Goal: Find specific page/section: Find specific page/section

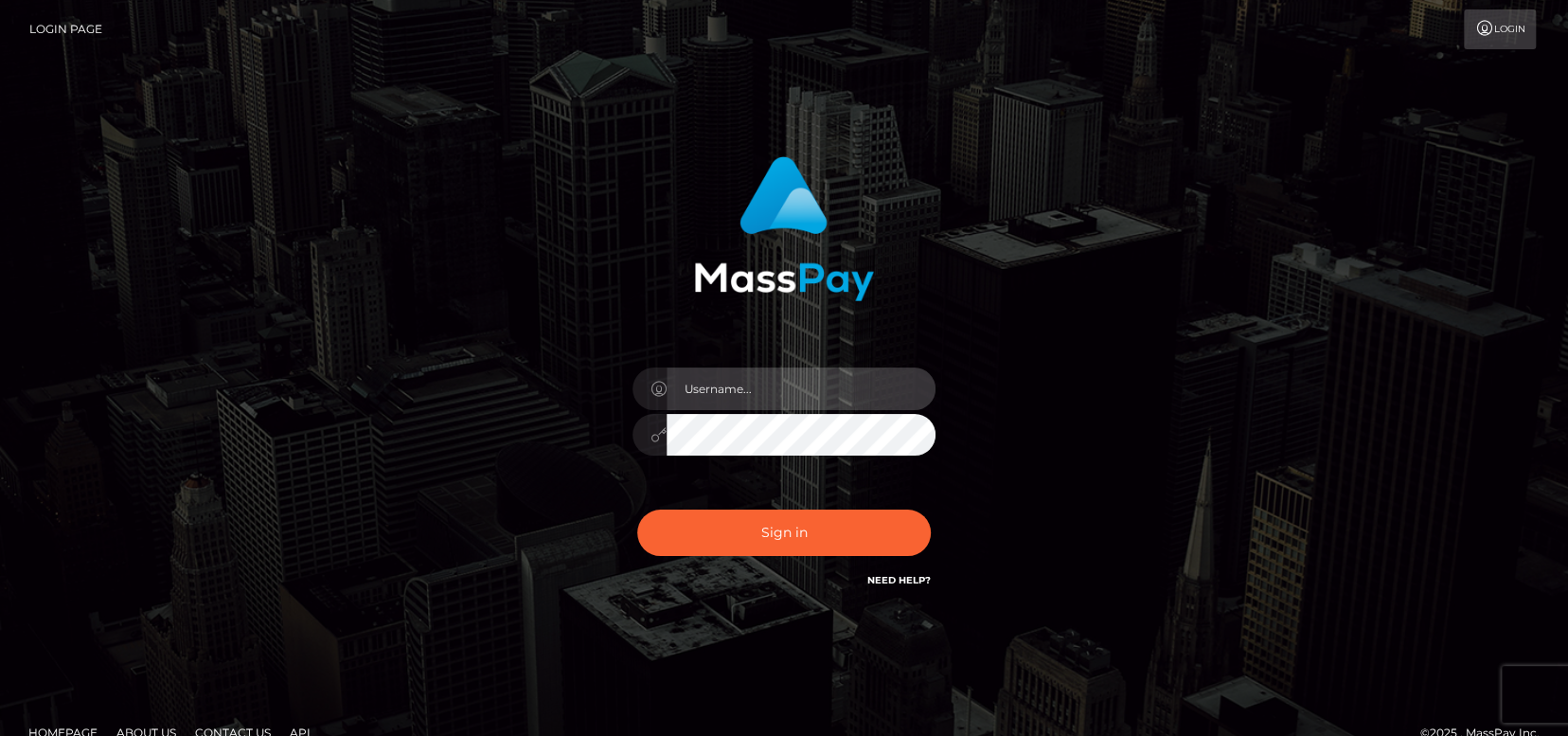
click at [770, 393] on input "text" at bounding box center [801, 389] width 269 height 42
click at [803, 388] on input "text" at bounding box center [801, 389] width 269 height 42
type input "Marichell"
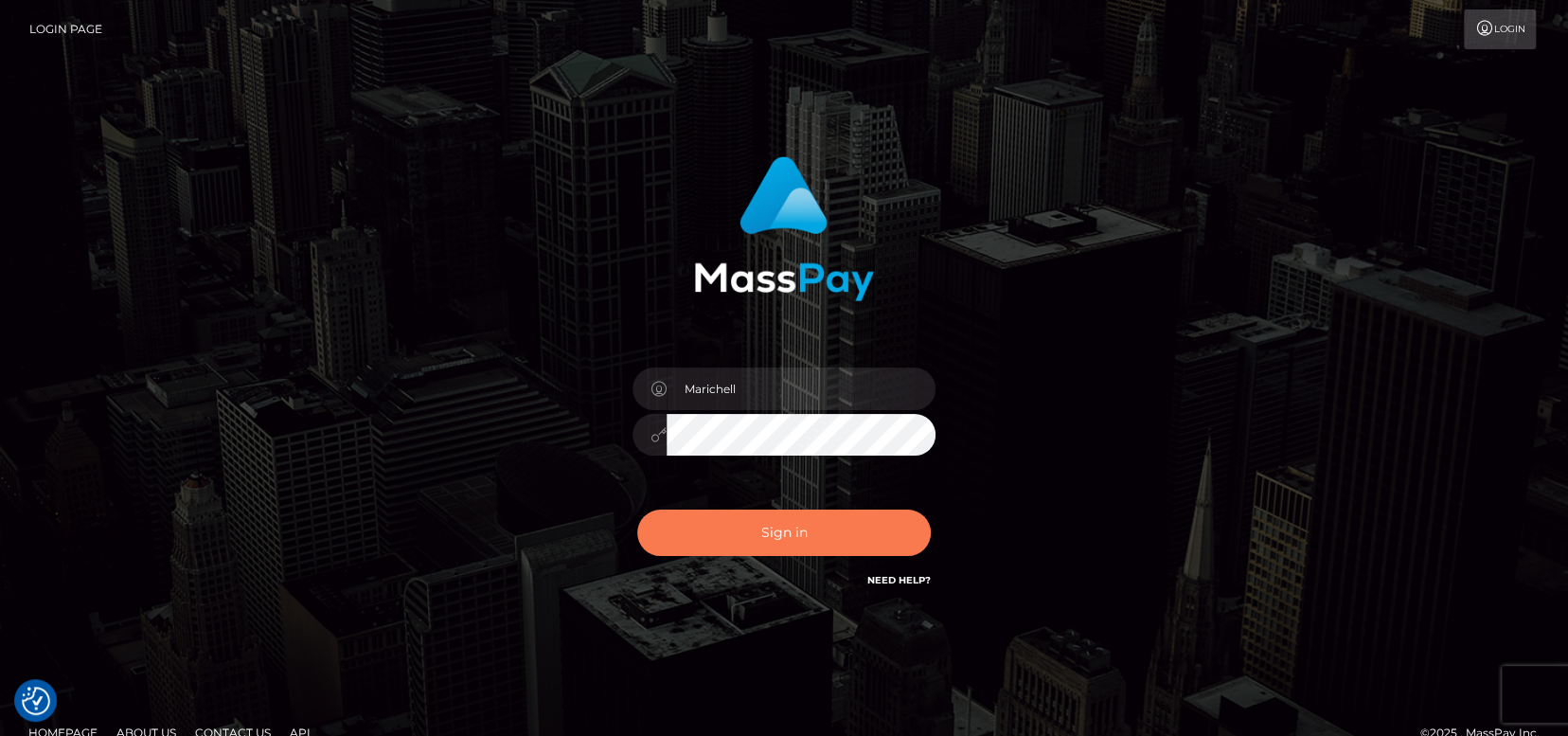
click at [821, 535] on button "Sign in" at bounding box center [784, 533] width 294 height 46
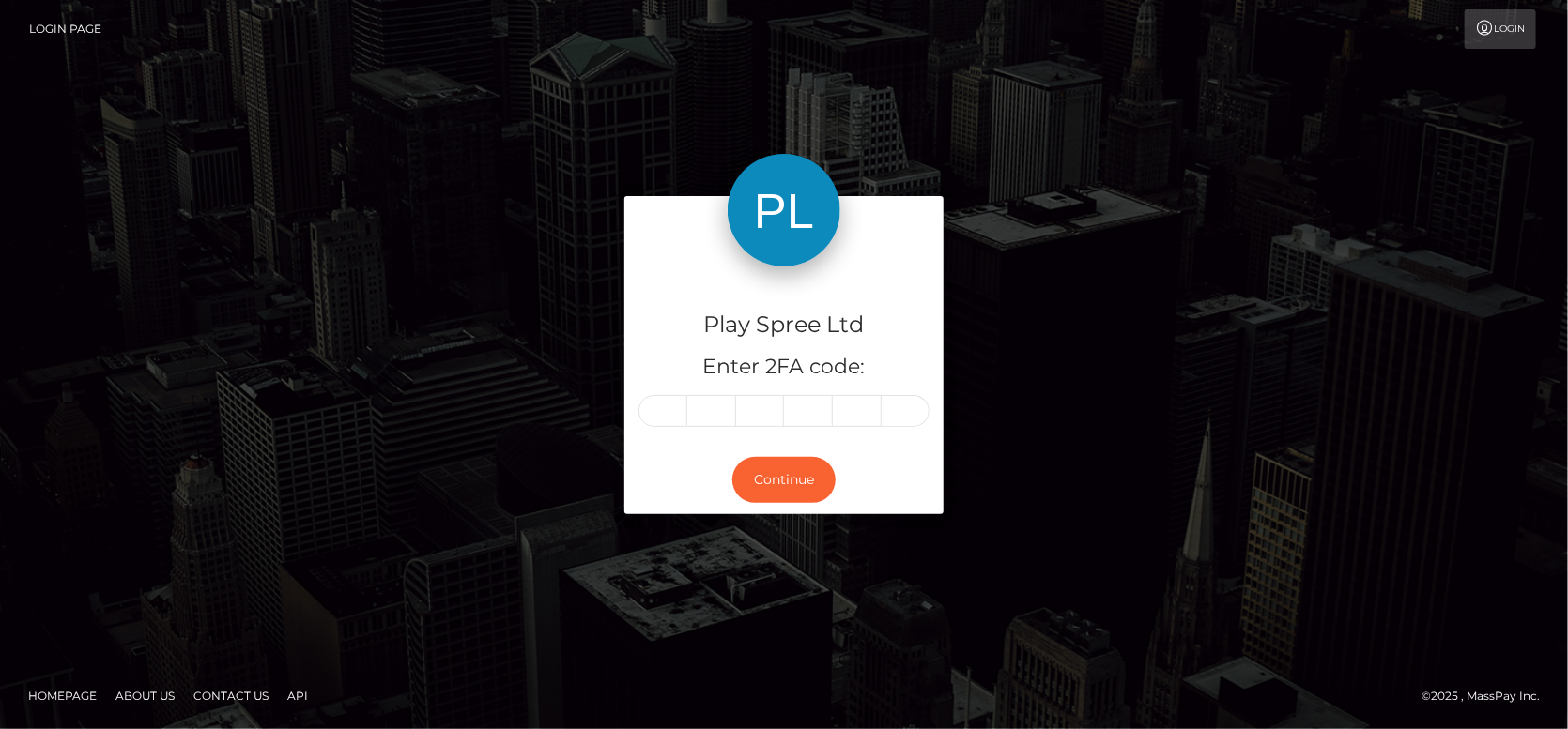
click at [673, 410] on input "text" at bounding box center [663, 410] width 49 height 32
type input "6"
type input "3"
type input "8"
type input "1"
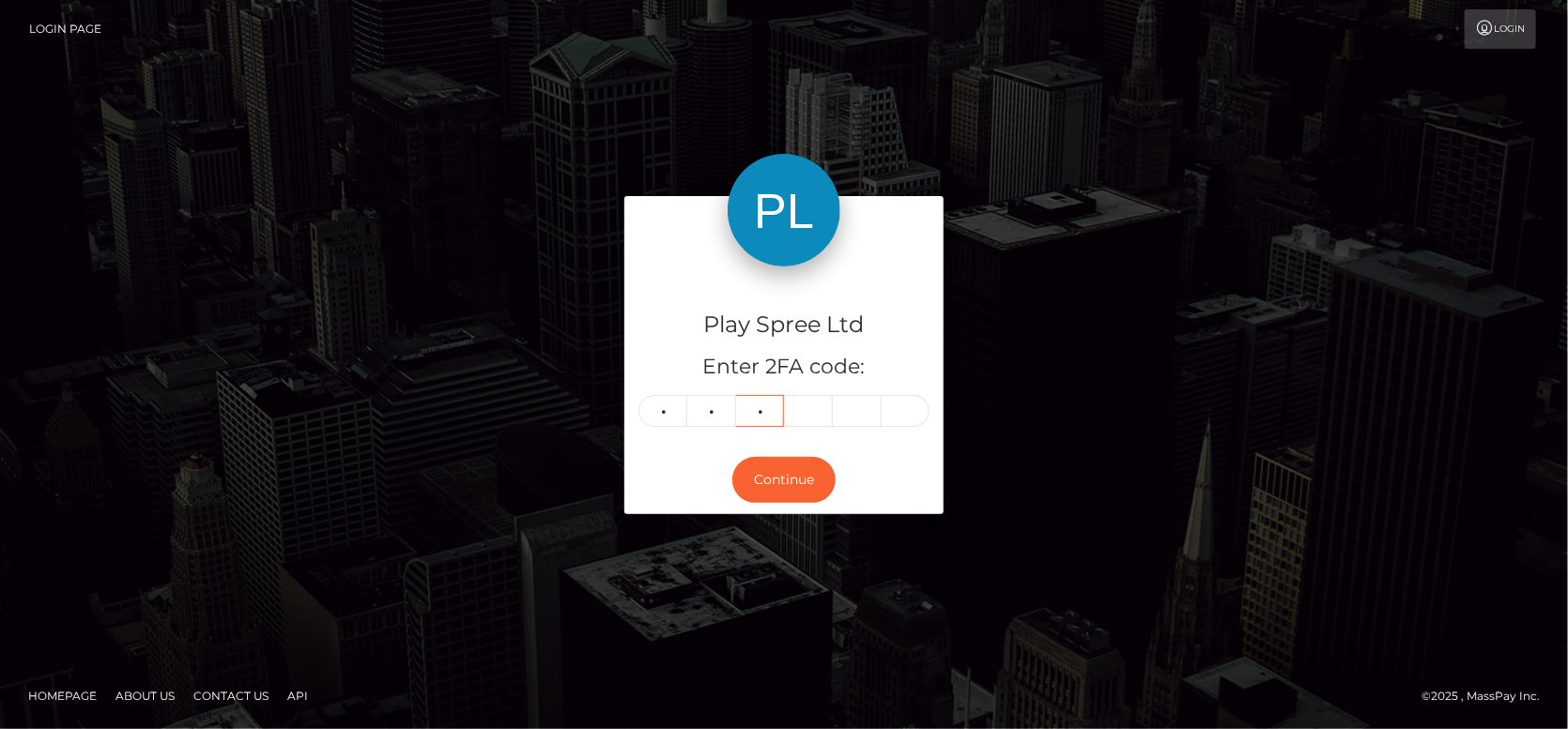
type input "2"
type input "1"
type input "2"
type input "5"
click at [775, 487] on button "Continue" at bounding box center [784, 480] width 104 height 46
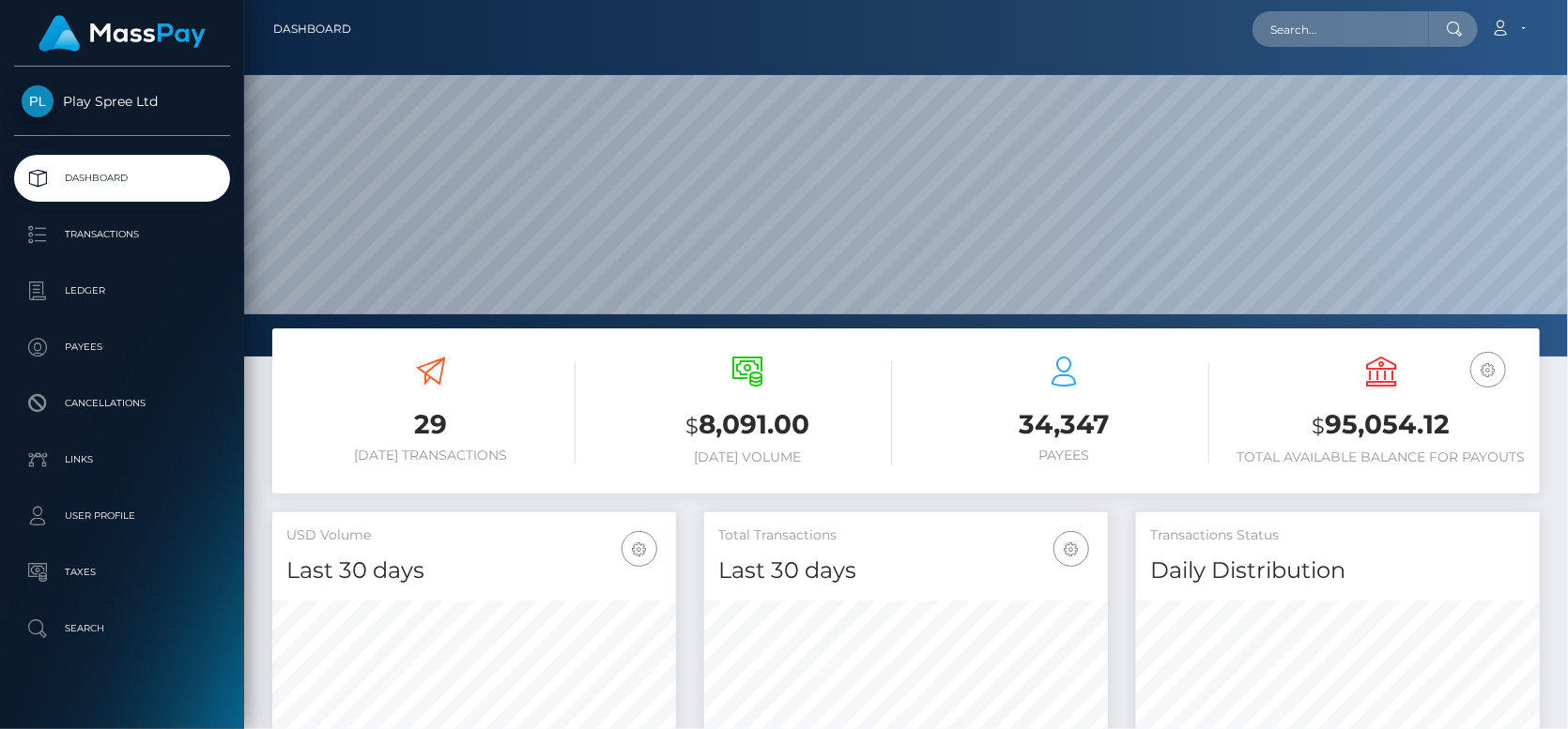
scroll to position [331, 403]
click at [1360, 32] on input "text" at bounding box center [1340, 29] width 177 height 35
paste input "1708663"
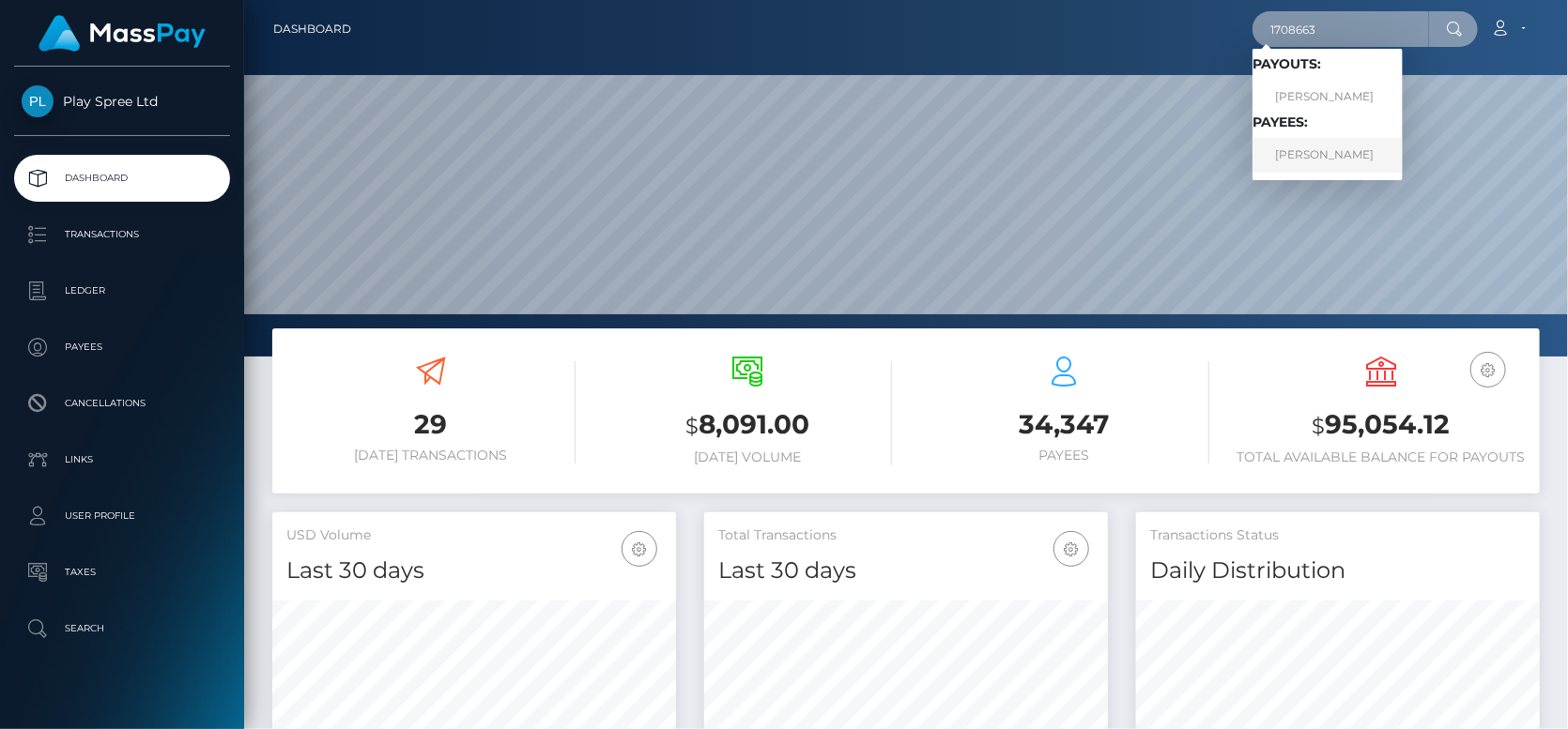
type input "1708663"
click at [1389, 153] on link "CINDY RENEE GEORGE" at bounding box center [1328, 155] width 151 height 35
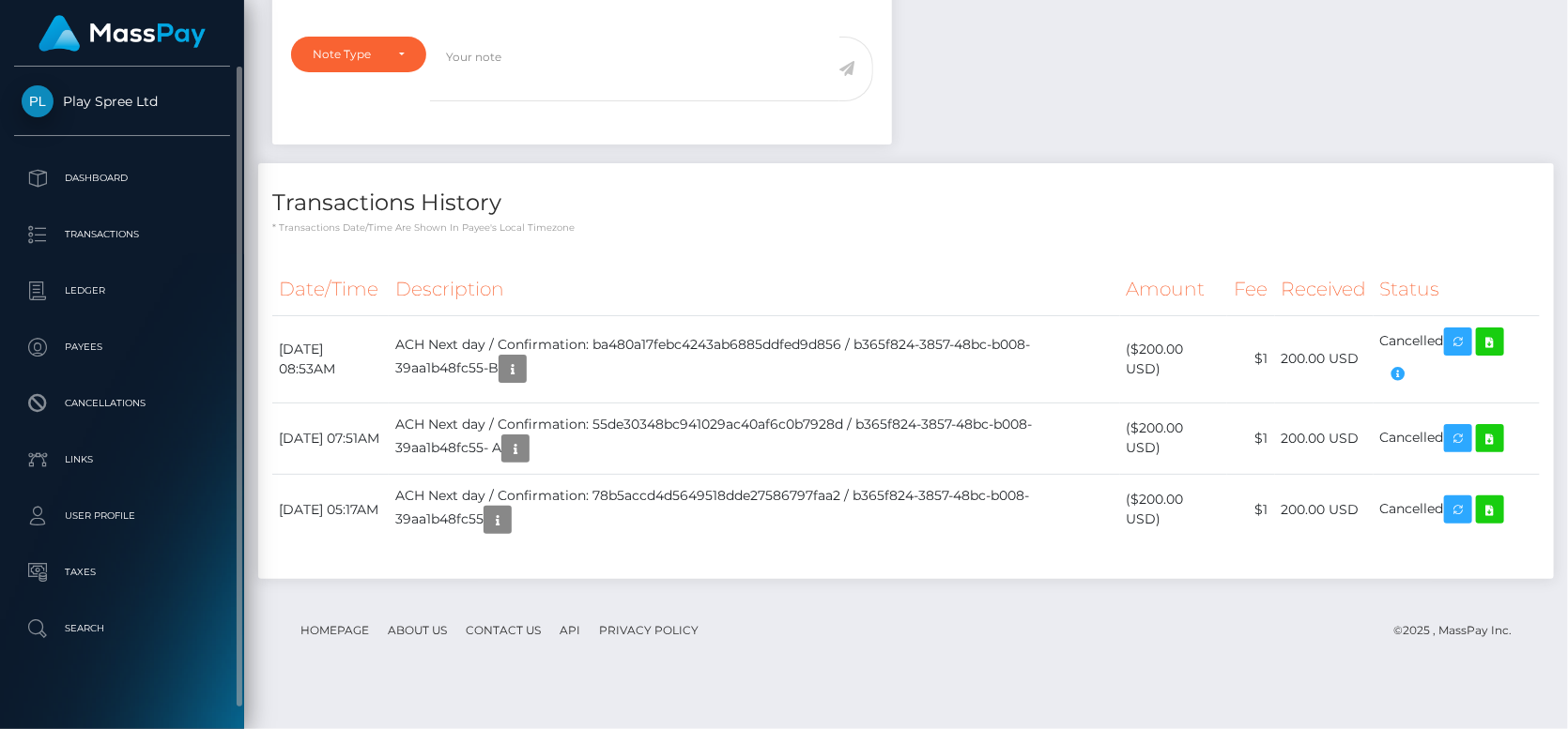
scroll to position [225, 403]
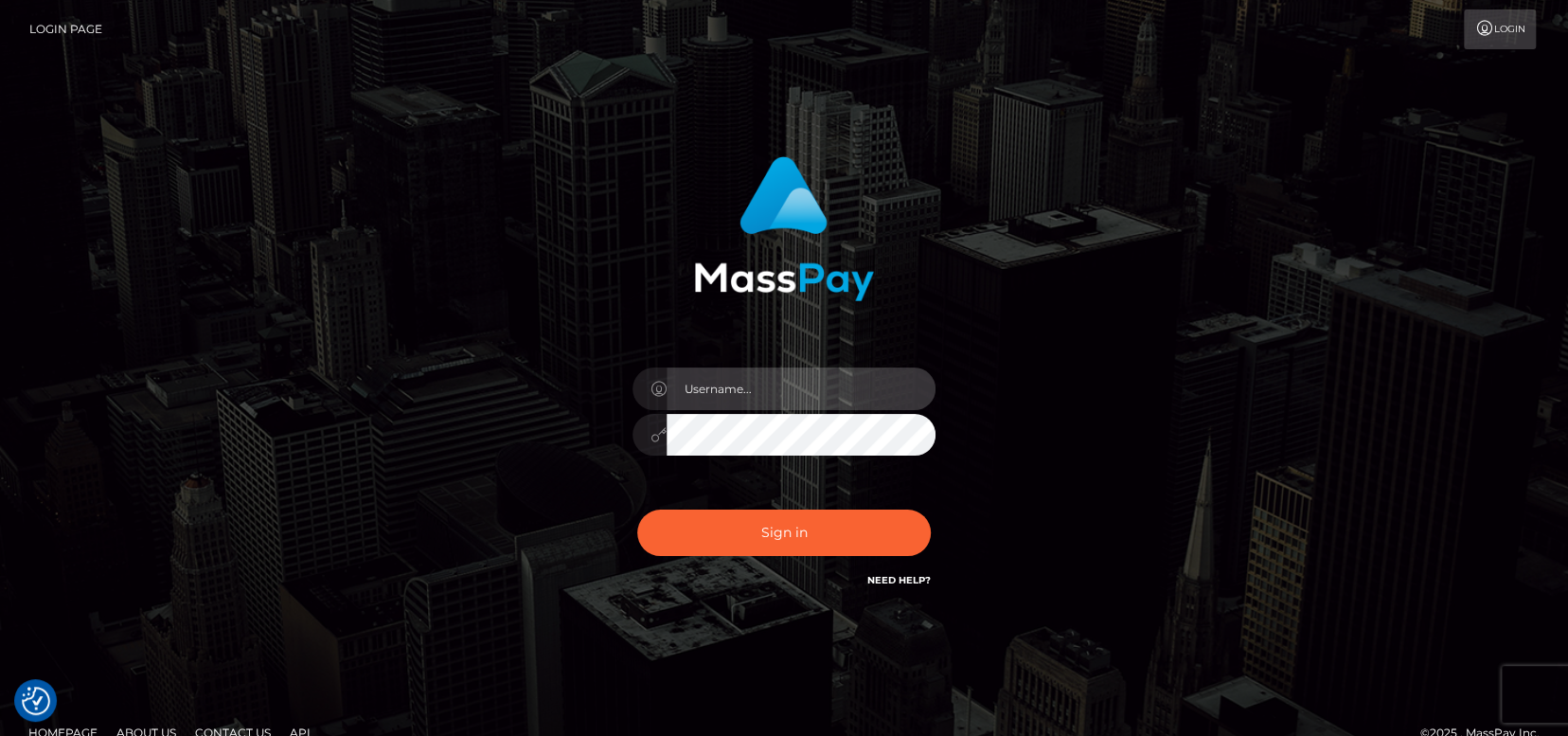
click at [782, 392] on input "text" at bounding box center [801, 389] width 269 height 42
type input "Marichell"
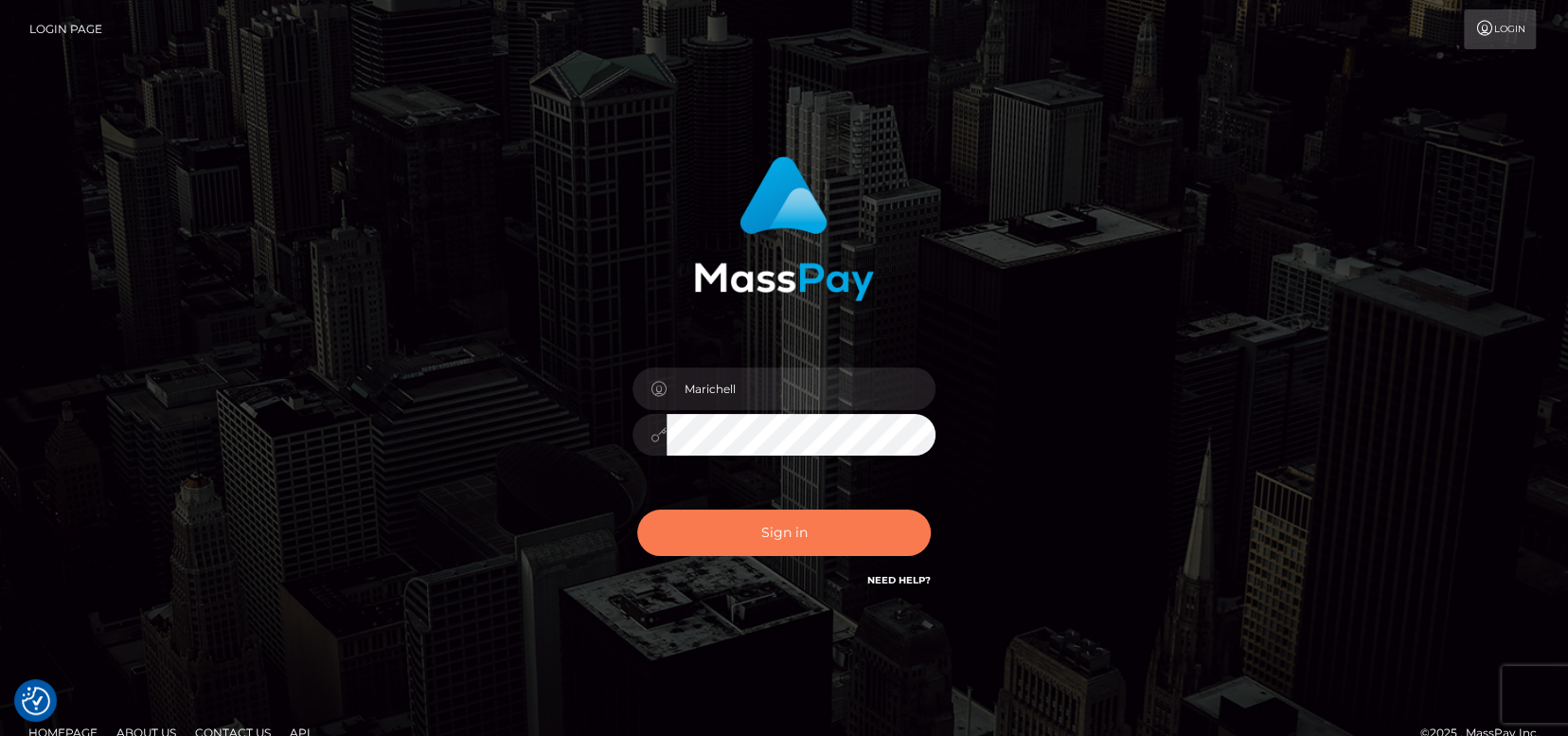
click at [798, 544] on button "Sign in" at bounding box center [784, 533] width 294 height 46
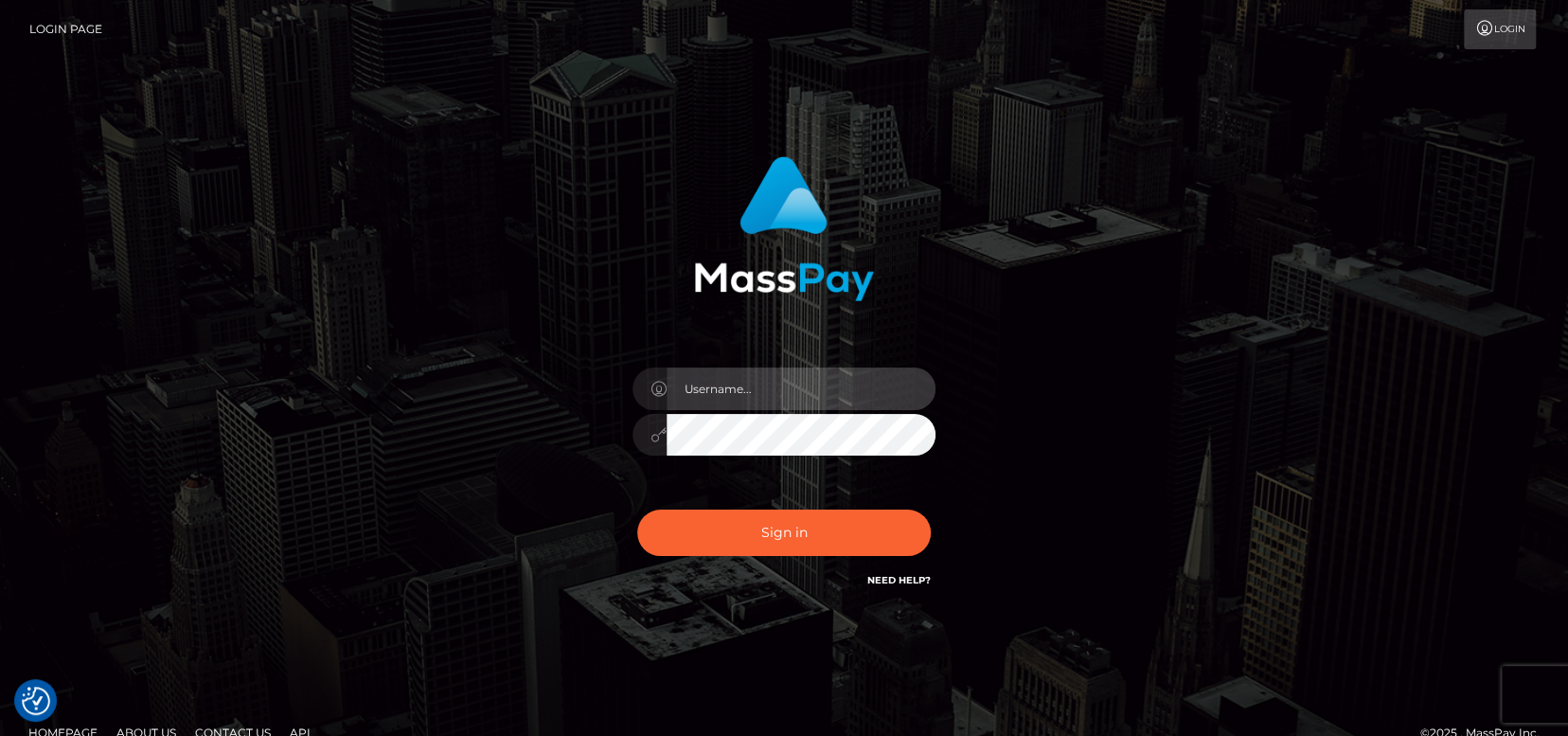
click at [787, 392] on input "text" at bounding box center [801, 389] width 269 height 42
type input "Marichell"
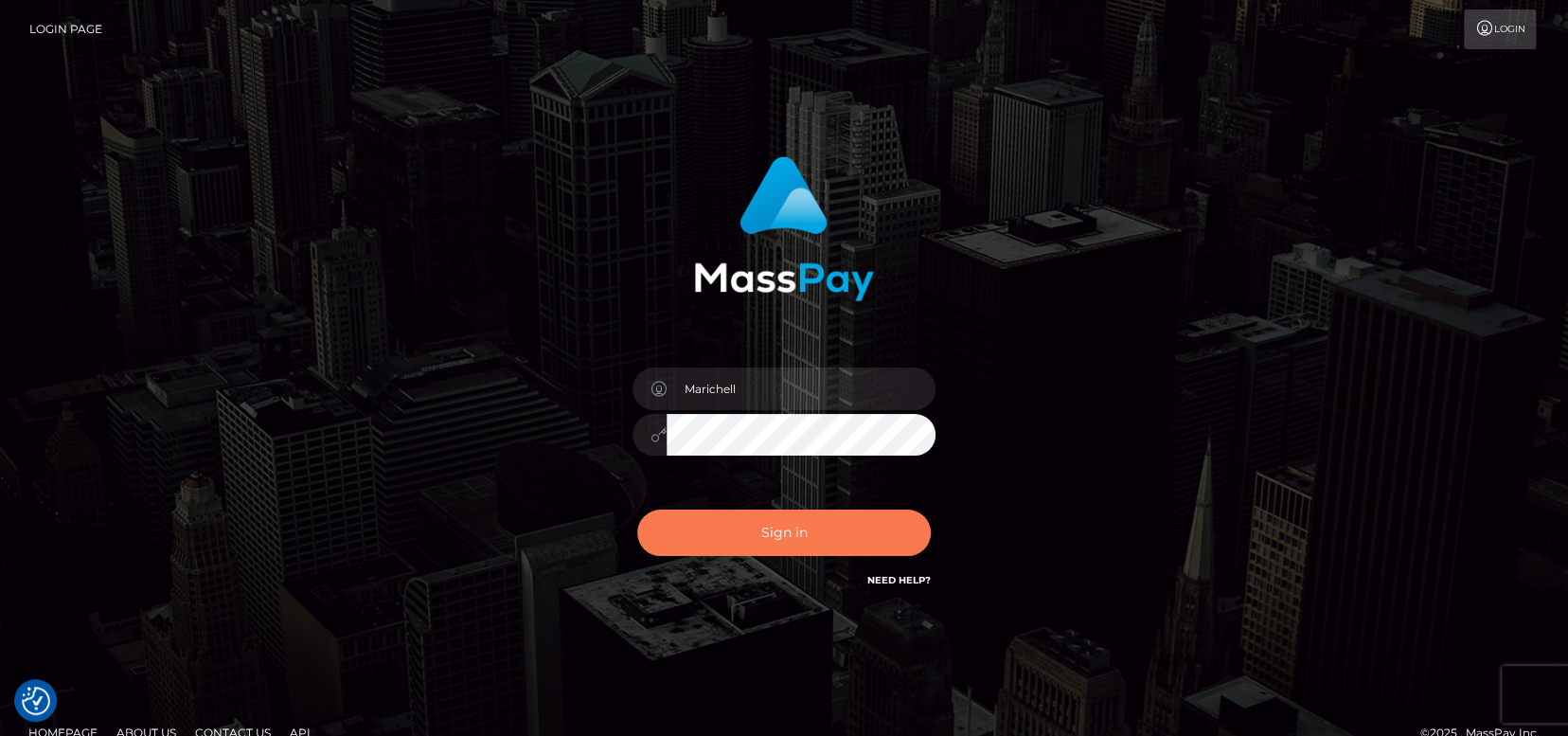
click at [808, 520] on button "Sign in" at bounding box center [784, 533] width 294 height 46
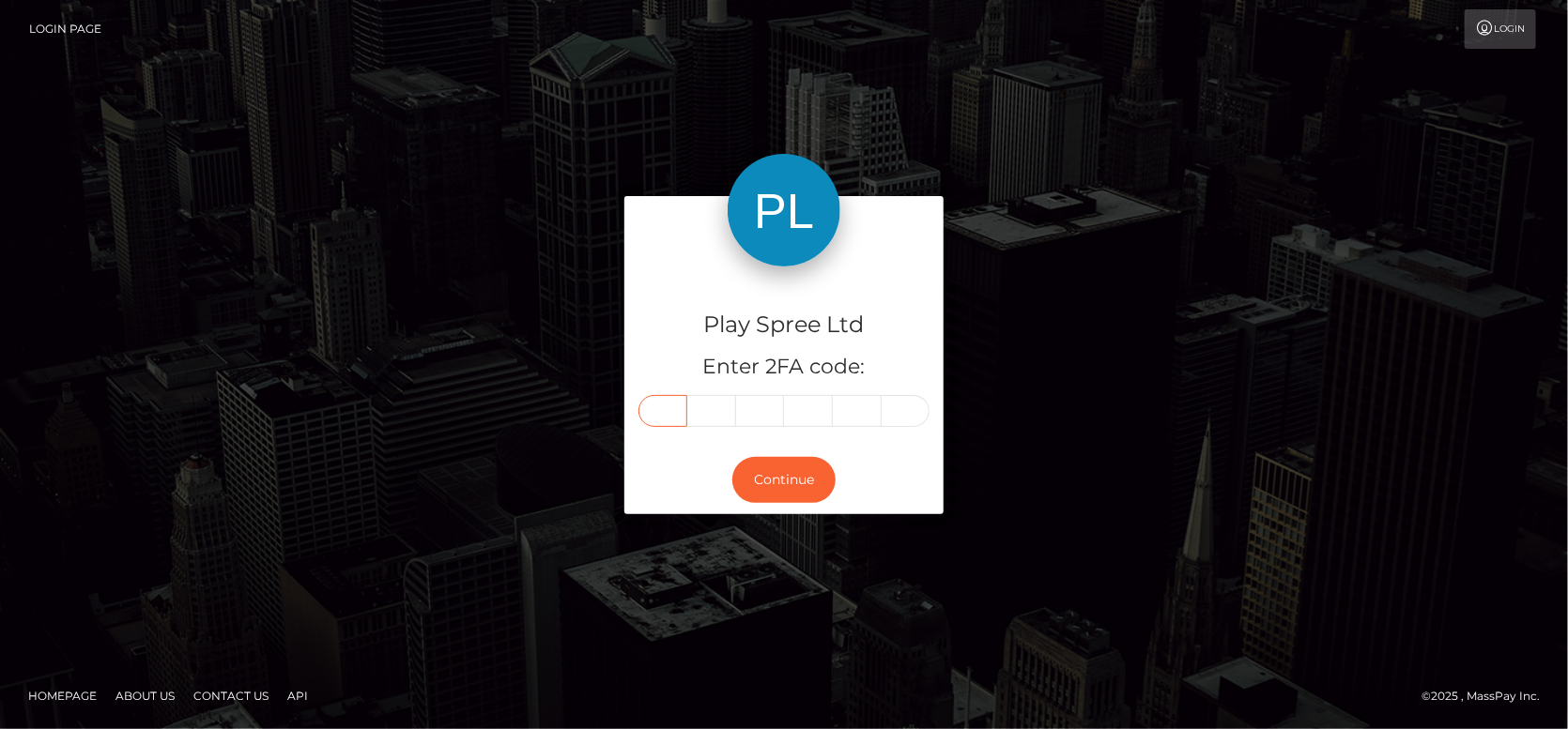
click at [675, 412] on input "text" at bounding box center [663, 410] width 49 height 32
click at [679, 417] on input "text" at bounding box center [663, 410] width 49 height 32
type input "8"
type input "2"
type input "7"
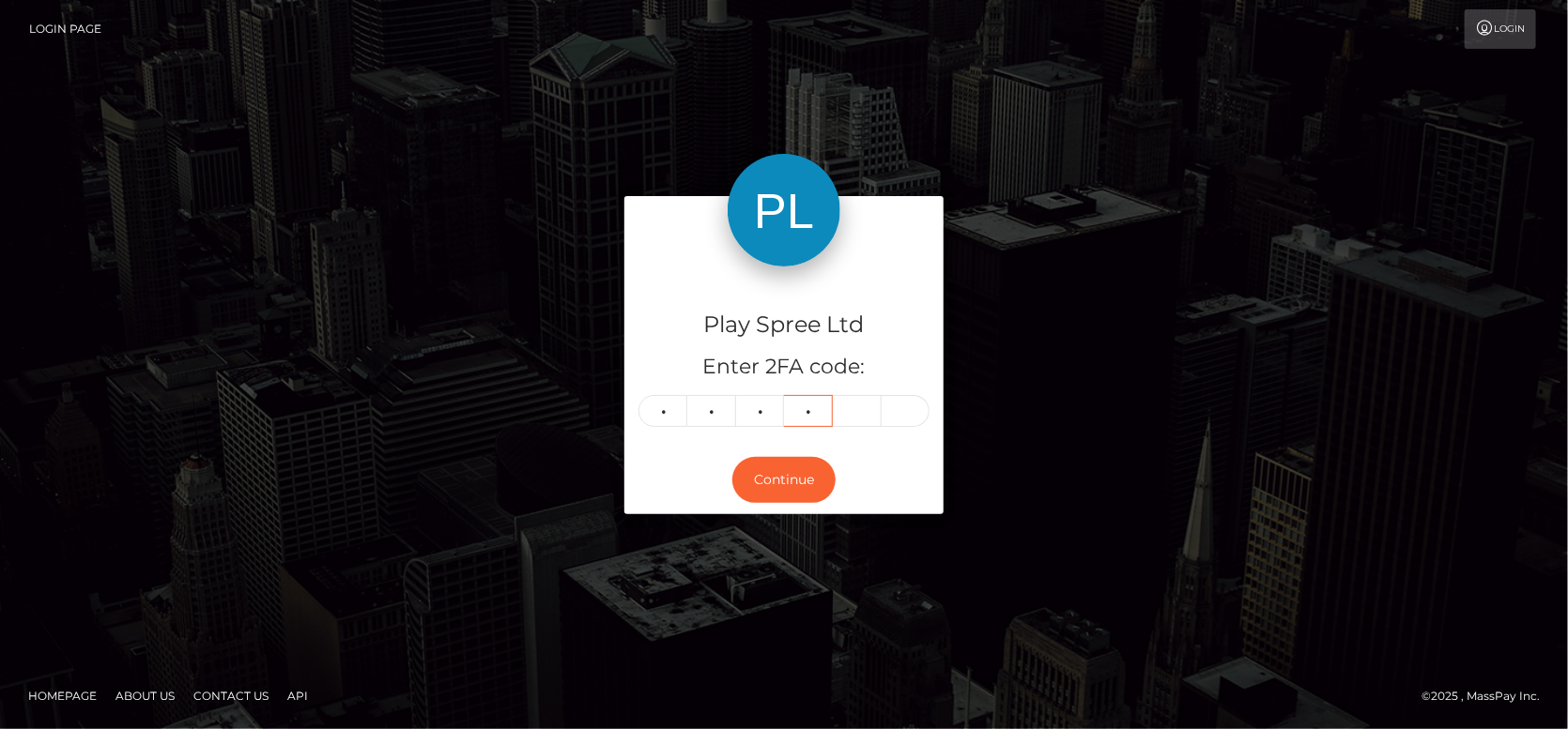
type input "8"
type input "6"
type input "3"
click at [796, 480] on button "Continue" at bounding box center [784, 480] width 104 height 46
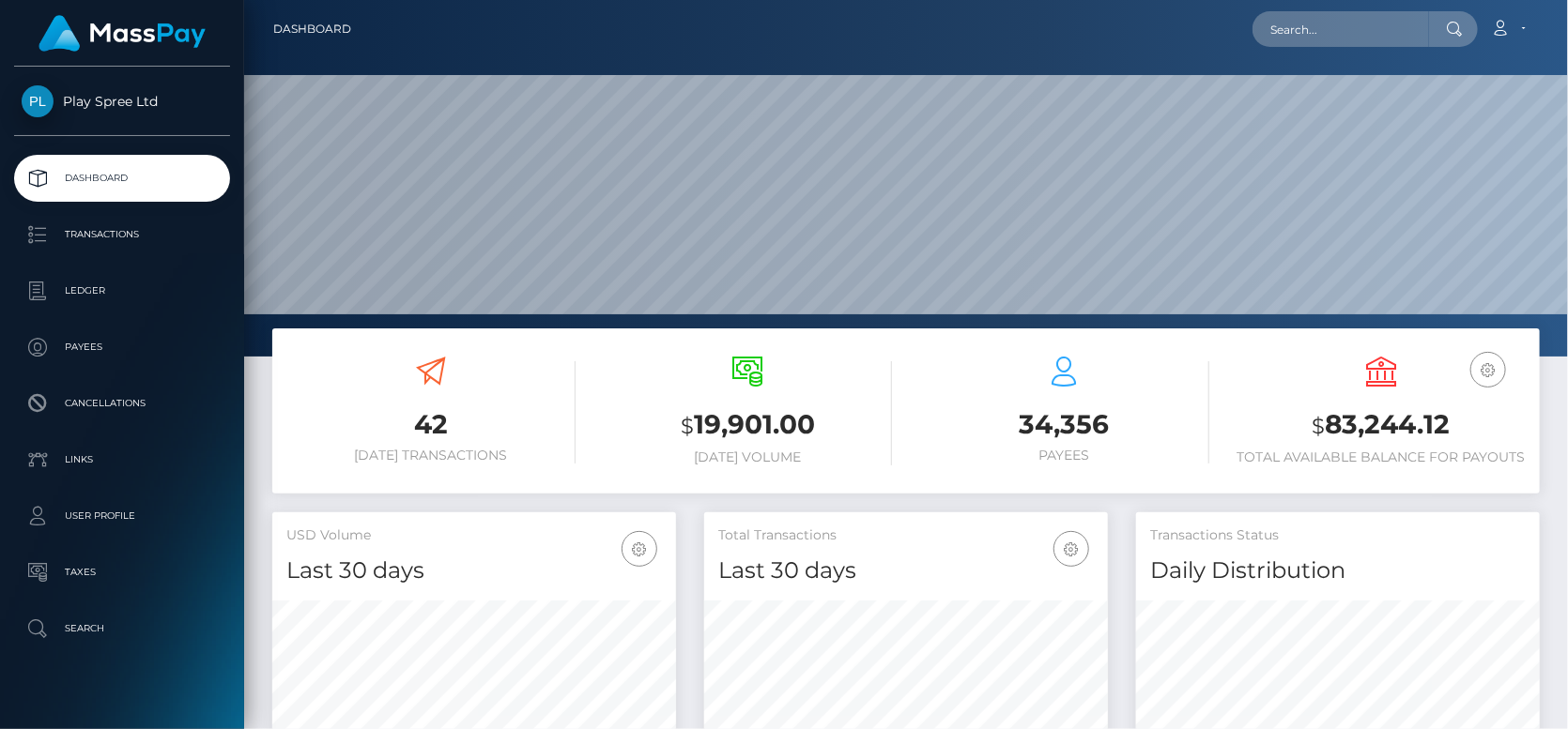
scroll to position [331, 403]
click at [1338, 25] on input "text" at bounding box center [1340, 29] width 177 height 35
paste input "1708663"
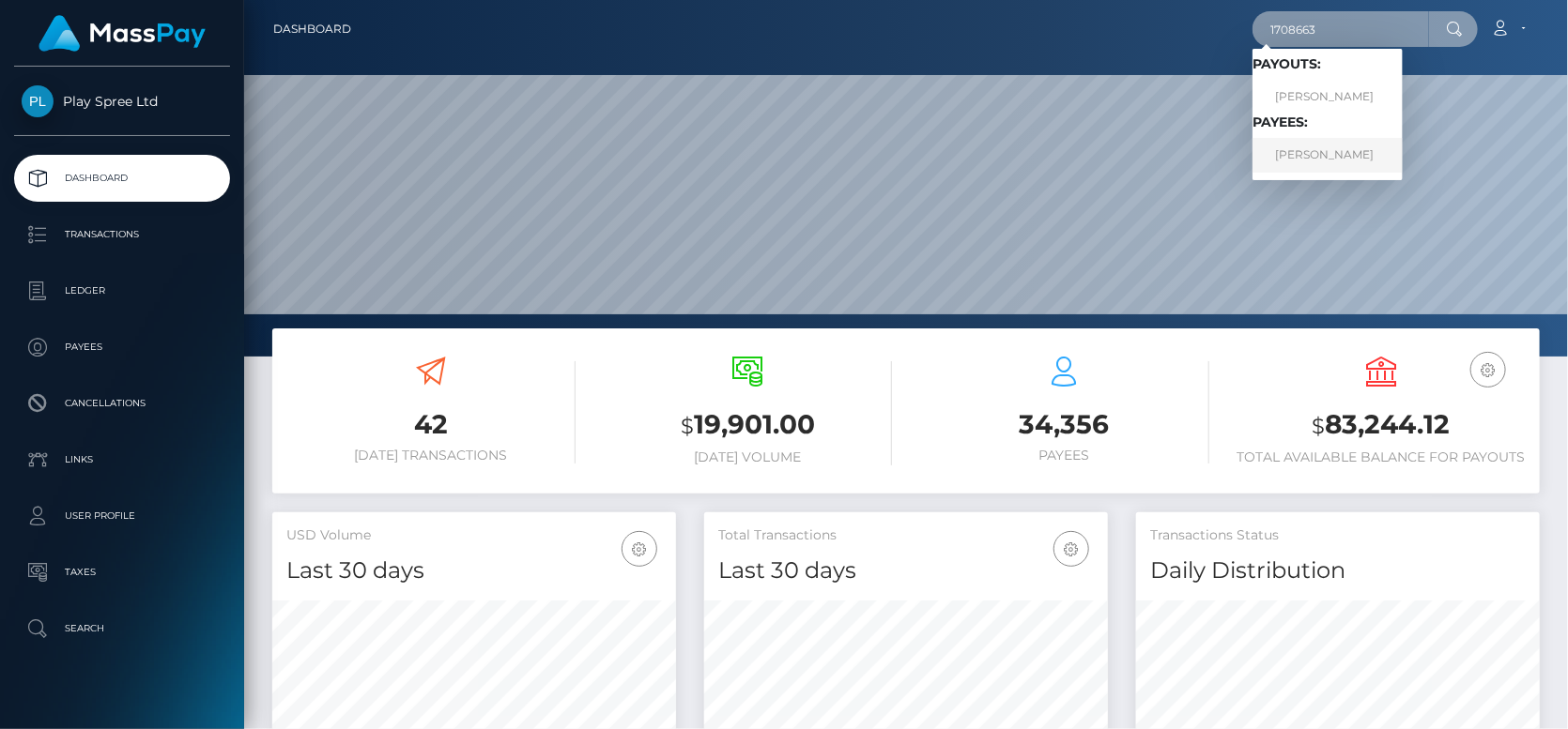
type input "1708663"
click at [1342, 158] on link "CINDY RENEE GEORGE" at bounding box center [1328, 155] width 151 height 35
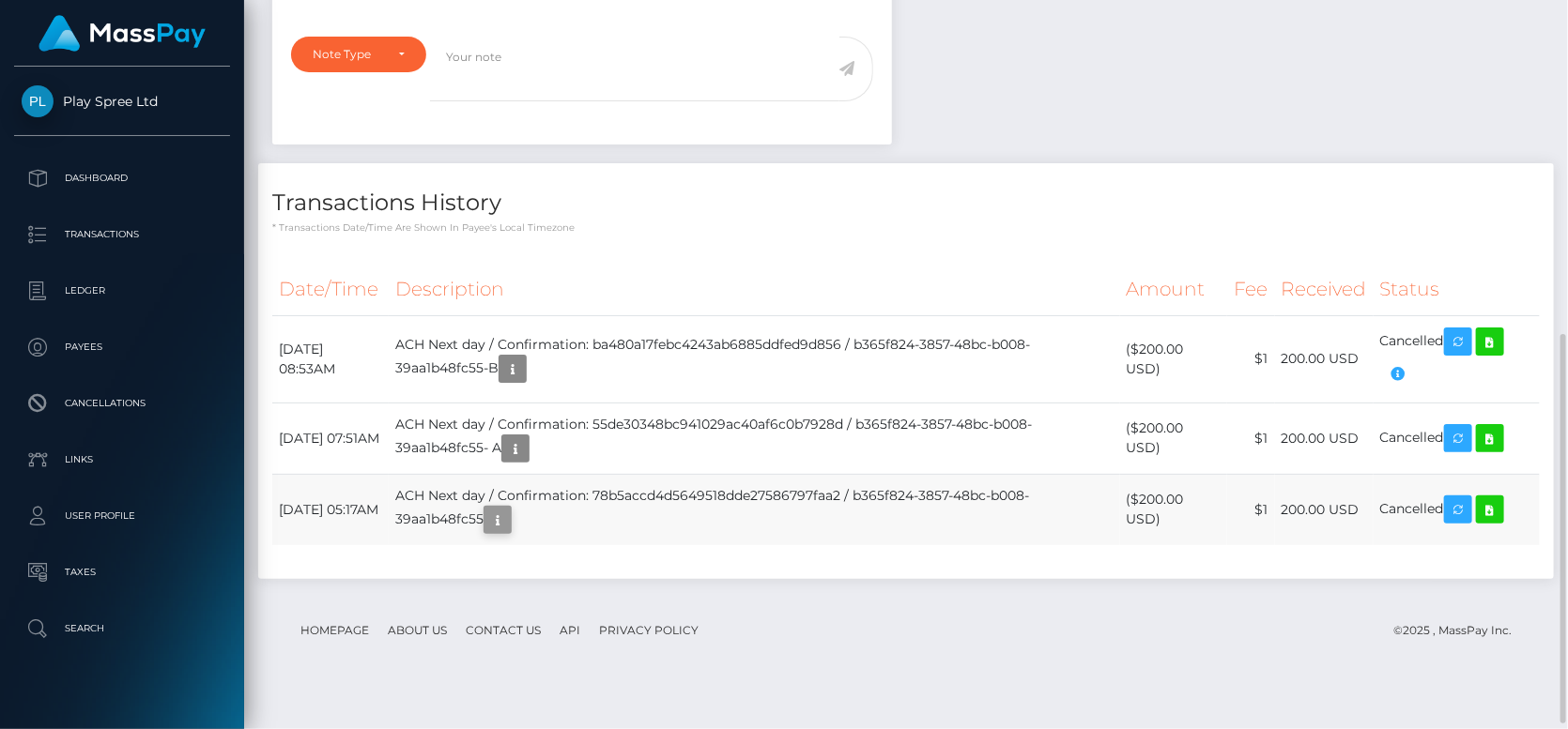
scroll to position [225, 403]
